Goal: Navigation & Orientation: Understand site structure

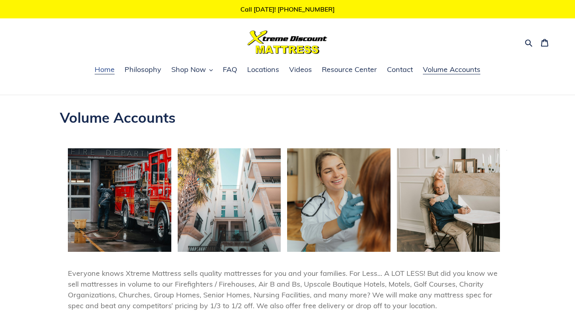
click at [99, 68] on span "Home" at bounding box center [105, 70] width 20 height 10
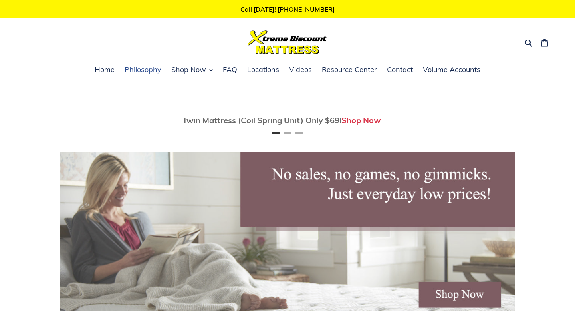
click at [156, 71] on span "Philosophy" at bounding box center [143, 70] width 37 height 10
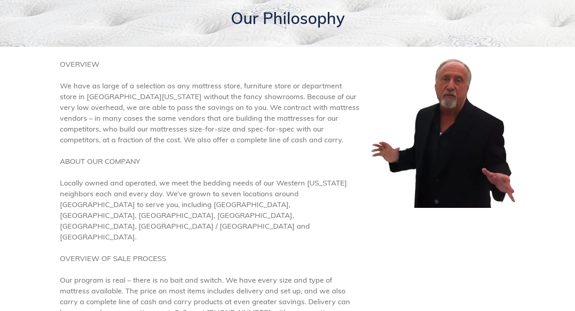
scroll to position [105, 0]
